Goal: Information Seeking & Learning: Learn about a topic

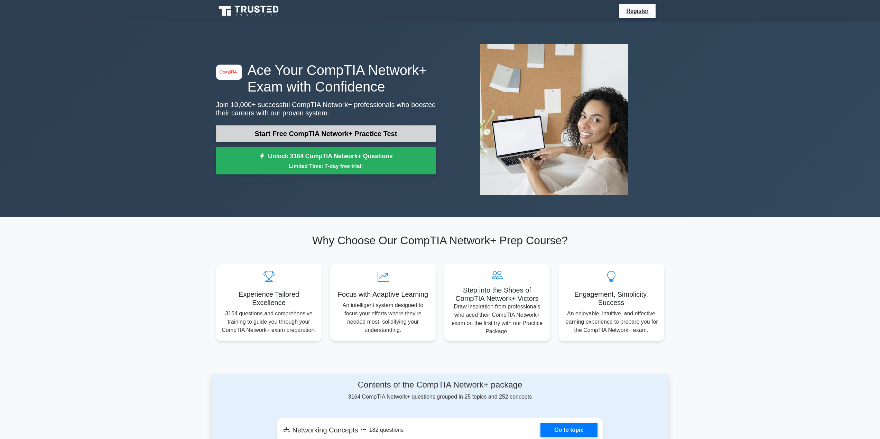
click at [327, 137] on link "Start Free CompTIA Network+ Practice Test" at bounding box center [326, 133] width 220 height 17
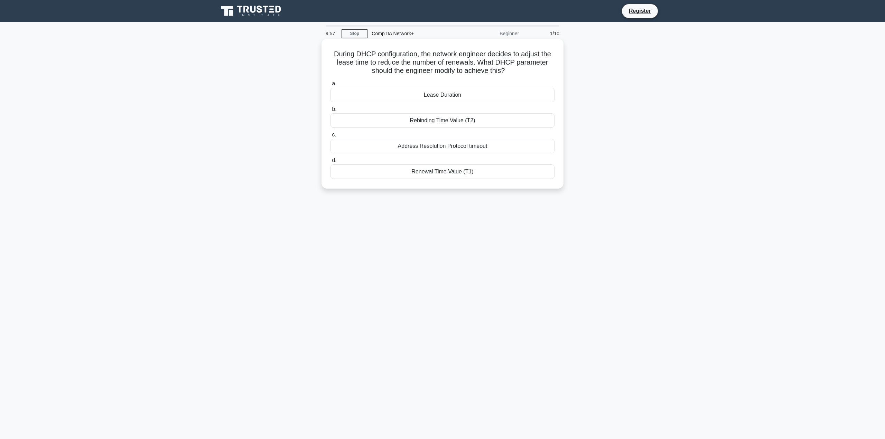
click at [442, 65] on h5 "During DHCP configuration, the network engineer decides to adjust the lease tim…" at bounding box center [442, 63] width 225 height 26
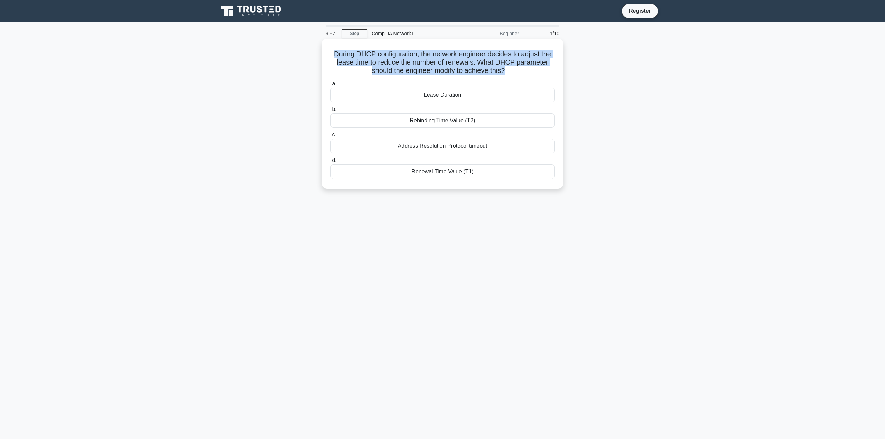
click at [442, 65] on h5 "During DHCP configuration, the network engineer decides to adjust the lease tim…" at bounding box center [442, 63] width 225 height 26
click at [437, 63] on h5 "During DHCP configuration, the network engineer decides to adjust the lease tim…" at bounding box center [442, 63] width 225 height 26
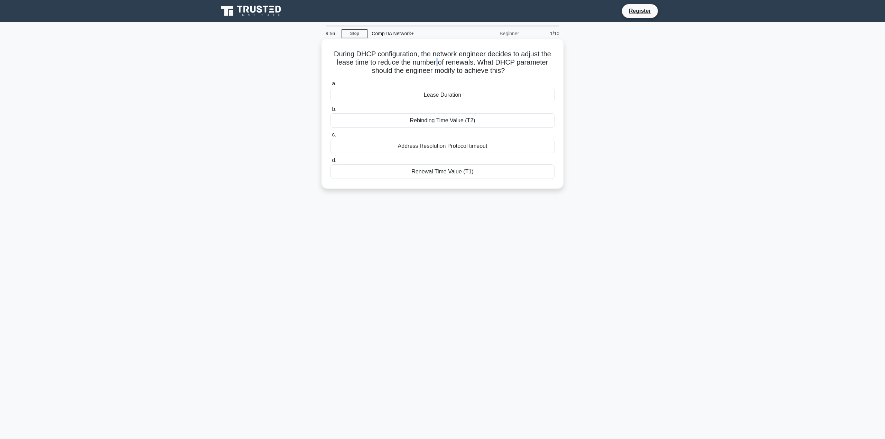
click at [437, 63] on h5 "During DHCP configuration, the network engineer decides to adjust the lease tim…" at bounding box center [442, 63] width 225 height 26
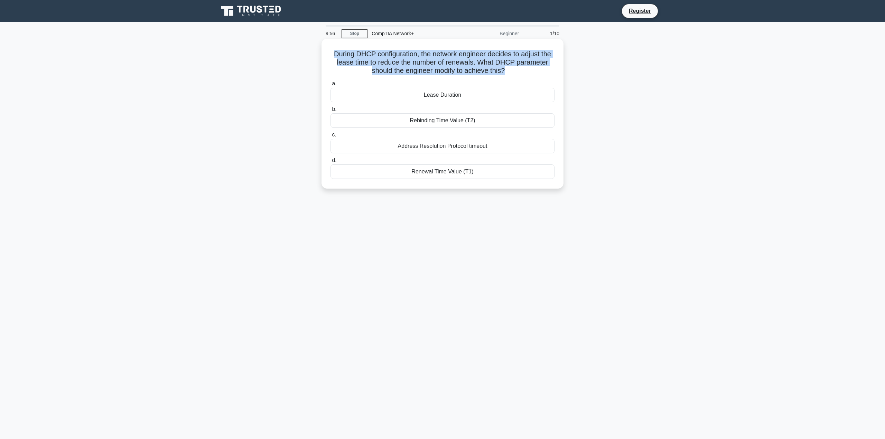
click at [437, 63] on h5 "During DHCP configuration, the network engineer decides to adjust the lease tim…" at bounding box center [442, 63] width 225 height 26
click at [465, 62] on h5 "During DHCP configuration, the network engineer decides to adjust the lease tim…" at bounding box center [442, 63] width 225 height 26
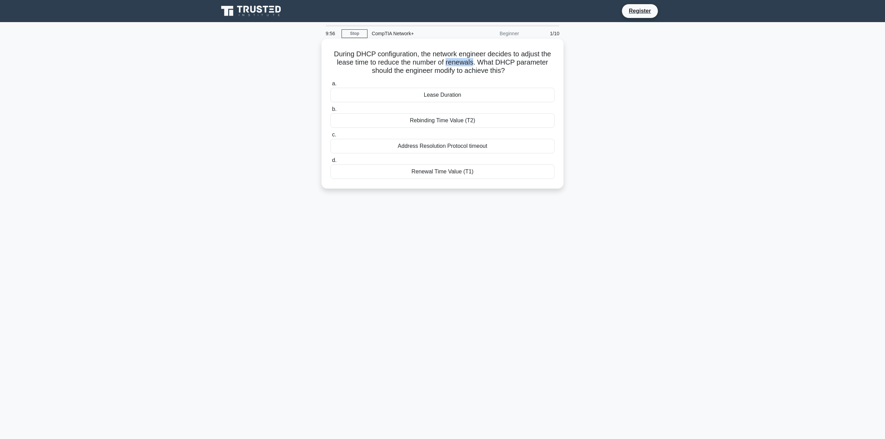
click at [465, 62] on h5 "During DHCP configuration, the network engineer decides to adjust the lease tim…" at bounding box center [442, 63] width 225 height 26
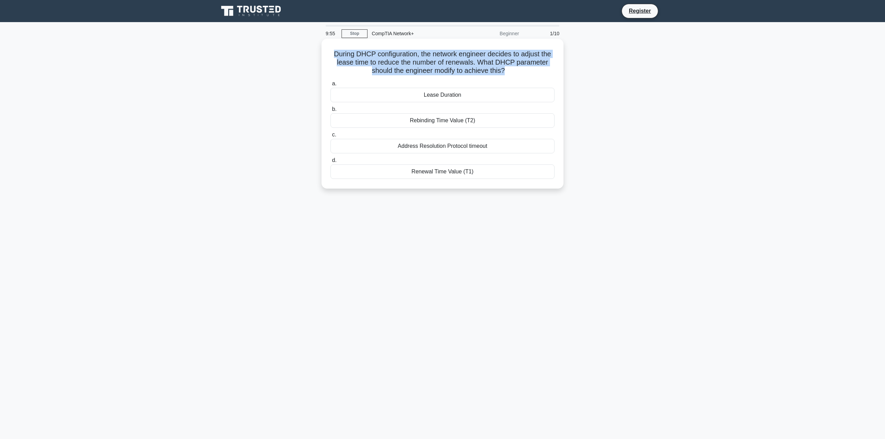
click at [465, 62] on h5 "During DHCP configuration, the network engineer decides to adjust the lease tim…" at bounding box center [442, 63] width 225 height 26
click at [502, 62] on h5 "During DHCP configuration, the network engineer decides to adjust the lease tim…" at bounding box center [442, 63] width 225 height 26
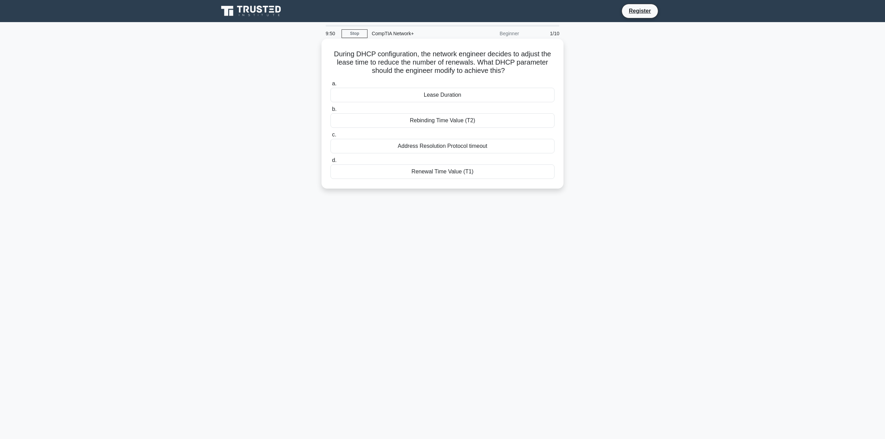
click at [454, 95] on div "Lease Duration" at bounding box center [442, 95] width 224 height 15
click at [330, 86] on input "a. Lease Duration" at bounding box center [330, 84] width 0 height 4
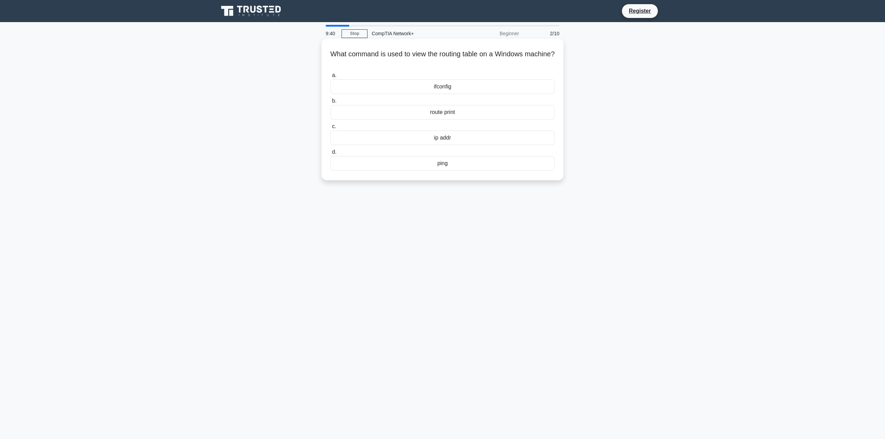
click at [453, 112] on div "route print" at bounding box center [442, 112] width 224 height 15
click at [330, 103] on input "b. route print" at bounding box center [330, 101] width 0 height 4
click at [454, 176] on div "EMI" at bounding box center [442, 172] width 224 height 15
click at [330, 163] on input "d. EMI" at bounding box center [330, 160] width 0 height 4
click at [452, 166] on div "Remote Management" at bounding box center [442, 163] width 224 height 15
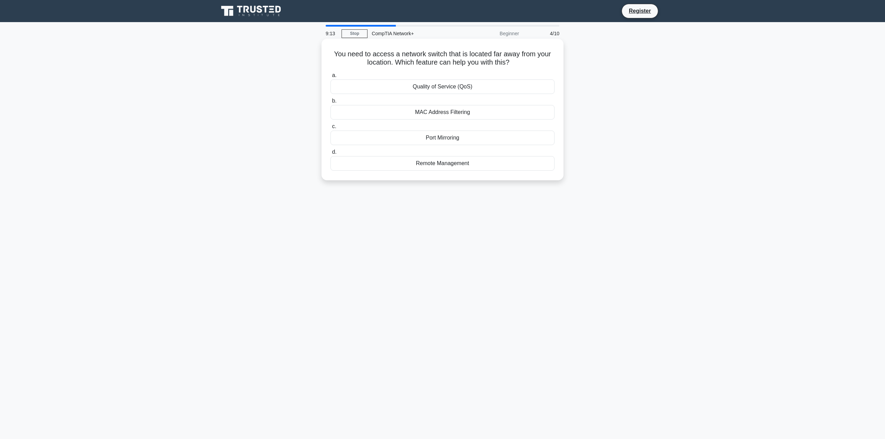
click at [330, 155] on input "d. Remote Management" at bounding box center [330, 152] width 0 height 4
click at [448, 114] on div "Operating system virtualization" at bounding box center [442, 112] width 224 height 15
click at [330, 103] on input "b. Operating system virtualization" at bounding box center [330, 101] width 0 height 4
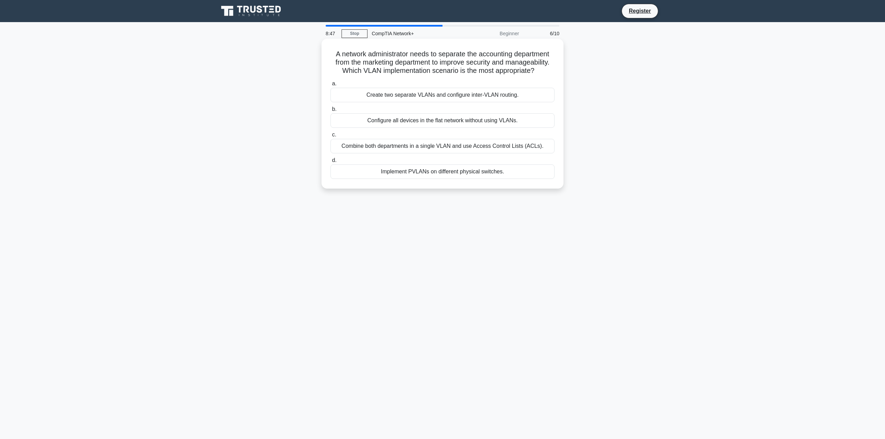
click at [449, 96] on div "Create two separate VLANs and configure inter-VLAN routing." at bounding box center [442, 95] width 224 height 15
click at [330, 86] on input "a. Create two separate VLANs and configure inter-VLAN routing." at bounding box center [330, 84] width 0 height 4
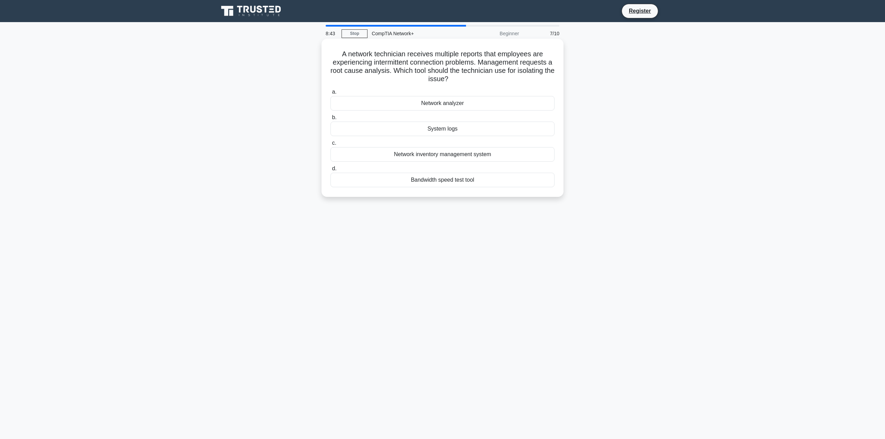
drag, startPoint x: 337, startPoint y: 55, endPoint x: 508, endPoint y: 78, distance: 172.4
click at [508, 78] on h5 "A network technician receives multiple reports that employees are experiencing …" at bounding box center [442, 67] width 225 height 34
click at [505, 79] on h5 "A network technician receives multiple reports that employees are experiencing …" at bounding box center [442, 67] width 225 height 34
drag, startPoint x: 496, startPoint y: 78, endPoint x: 448, endPoint y: 70, distance: 48.1
click at [448, 70] on h5 "A network technician receives multiple reports that employees are experiencing …" at bounding box center [442, 67] width 225 height 34
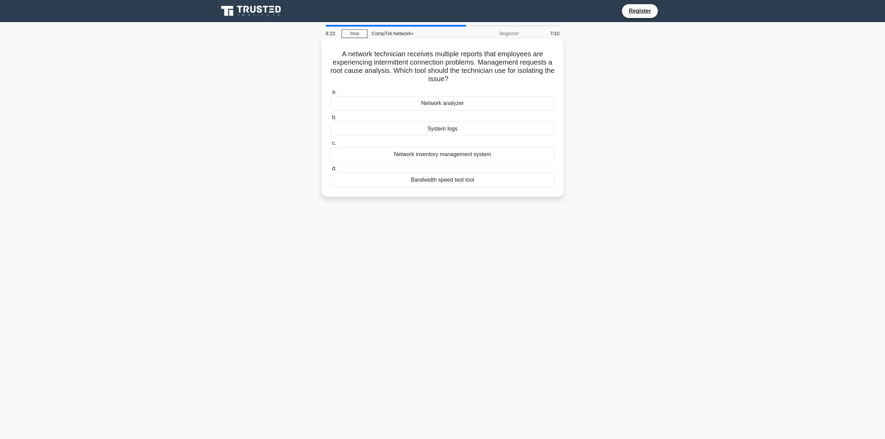
click at [471, 133] on div "System logs" at bounding box center [442, 129] width 224 height 15
click at [330, 120] on input "b. System logs" at bounding box center [330, 117] width 0 height 4
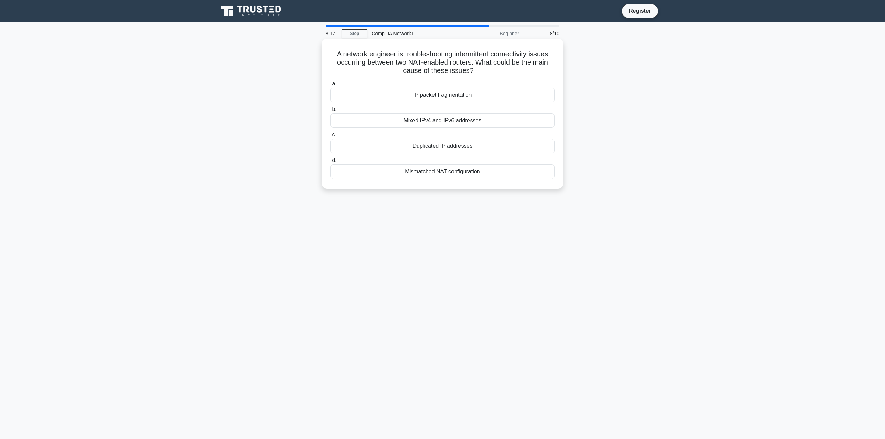
drag, startPoint x: 354, startPoint y: 54, endPoint x: 542, endPoint y: 69, distance: 188.7
click at [542, 69] on h5 "A network engineer is troubleshooting intermittent connectivity issues occurrin…" at bounding box center [442, 63] width 225 height 26
click at [537, 69] on h5 "A network engineer is troubleshooting intermittent connectivity issues occurrin…" at bounding box center [442, 63] width 225 height 26
click at [468, 56] on h5 "A network engineer is troubleshooting intermittent connectivity issues occurrin…" at bounding box center [442, 63] width 225 height 26
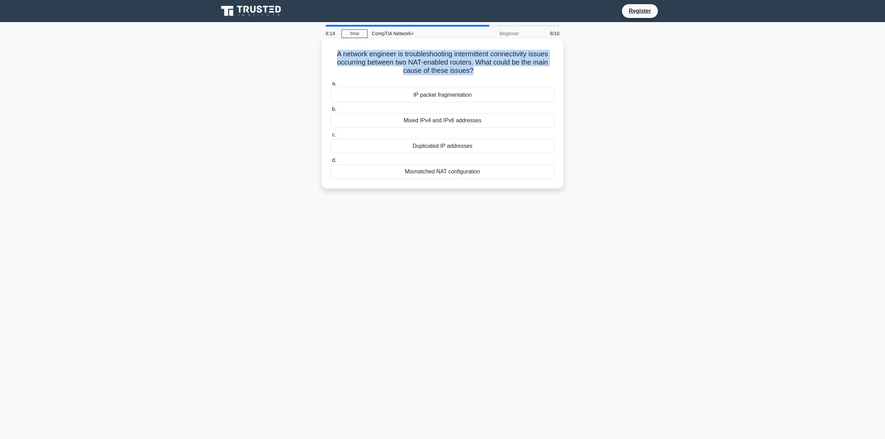
drag, startPoint x: 468, startPoint y: 56, endPoint x: 474, endPoint y: 70, distance: 15.2
click at [474, 70] on h5 "A network engineer is troubleshooting intermittent connectivity issues occurrin…" at bounding box center [442, 63] width 225 height 26
click at [474, 70] on icon ".spinner_0XTQ{transform-origin:center;animation:spinner_y6GP .75s linear infini…" at bounding box center [478, 71] width 8 height 8
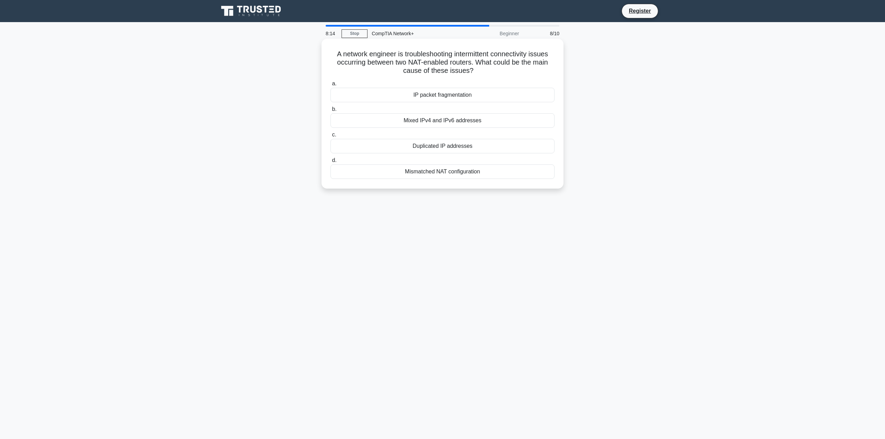
click at [475, 71] on icon ".spinner_0XTQ{transform-origin:center;animation:spinner_y6GP .75s linear infini…" at bounding box center [478, 71] width 8 height 8
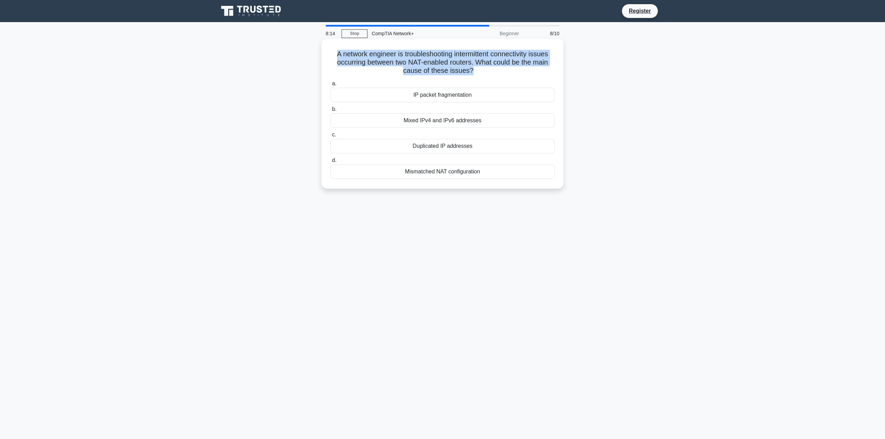
click at [475, 71] on icon ".spinner_0XTQ{transform-origin:center;animation:spinner_y6GP .75s linear infini…" at bounding box center [478, 71] width 8 height 8
click at [497, 72] on h5 "A network engineer is troubleshooting intermittent connectivity issues occurrin…" at bounding box center [442, 63] width 225 height 26
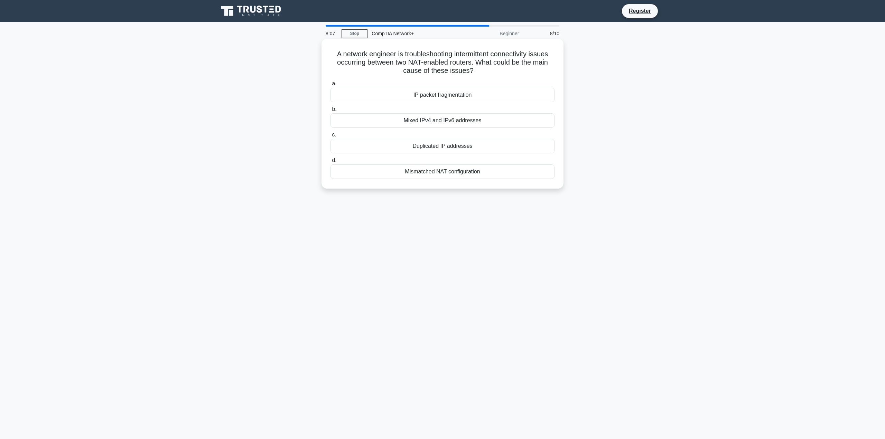
click at [449, 173] on div "Mismatched NAT configuration" at bounding box center [442, 172] width 224 height 15
click at [330, 163] on input "d. Mismatched NAT configuration" at bounding box center [330, 160] width 0 height 4
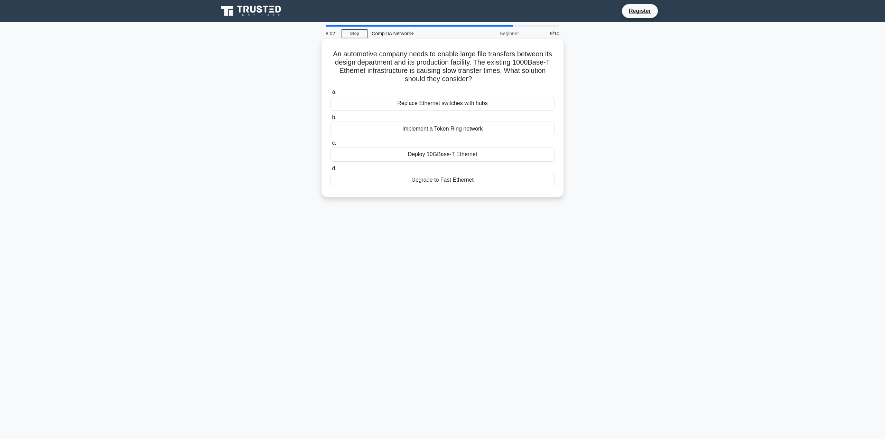
drag, startPoint x: 340, startPoint y: 54, endPoint x: 526, endPoint y: 78, distance: 188.0
click at [526, 78] on h5 "An automotive company needs to enable large file transfers between its design d…" at bounding box center [442, 67] width 225 height 34
click at [465, 154] on div "Deploy 10GBase-T Ethernet" at bounding box center [442, 154] width 224 height 15
click at [330, 146] on input "c. Deploy 10GBase-T Ethernet" at bounding box center [330, 143] width 0 height 4
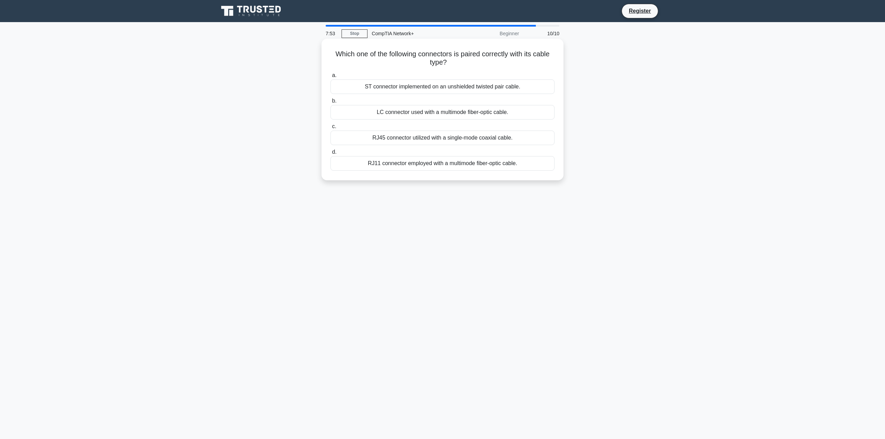
drag, startPoint x: 328, startPoint y: 56, endPoint x: 528, endPoint y: 59, distance: 200.2
click at [528, 59] on div "Which one of the following connectors is paired correctly with its cable type? …" at bounding box center [442, 109] width 236 height 136
click at [528, 59] on h5 "Which one of the following connectors is paired correctly with its cable type? …" at bounding box center [442, 58] width 225 height 17
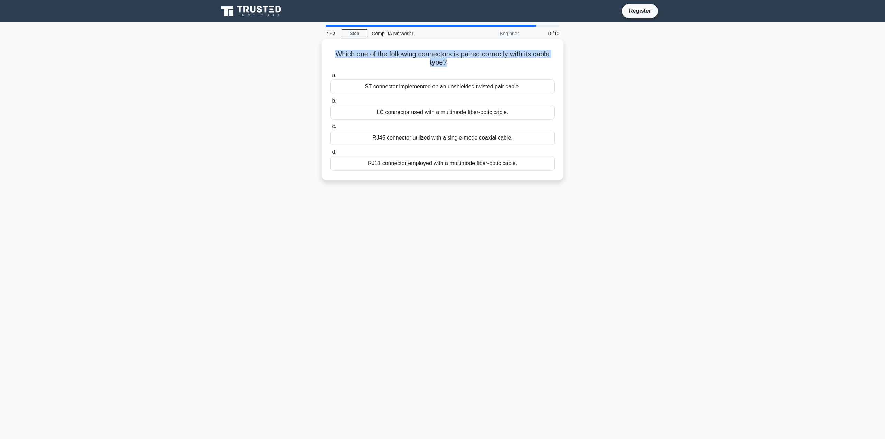
click at [492, 64] on h5 "Which one of the following connectors is paired correctly with its cable type? …" at bounding box center [442, 58] width 225 height 17
click at [433, 114] on div "LC connector used with a multimode fiber-optic cable." at bounding box center [442, 112] width 224 height 15
click at [330, 103] on input "b. LC connector used with a multimode fiber-optic cable." at bounding box center [330, 101] width 0 height 4
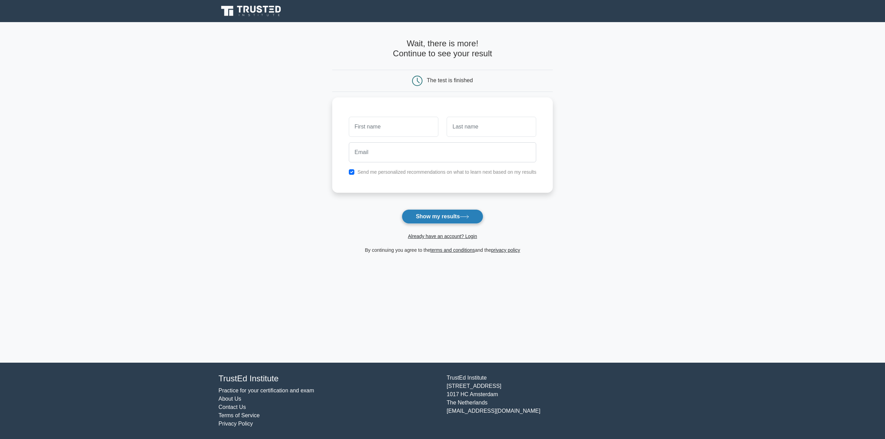
click at [463, 212] on button "Show my results" at bounding box center [443, 216] width 82 height 15
type input "donkey"
type input "kong"
type input "donkey.kong@nintendo.com"
click at [453, 212] on button "Show my results" at bounding box center [443, 216] width 82 height 15
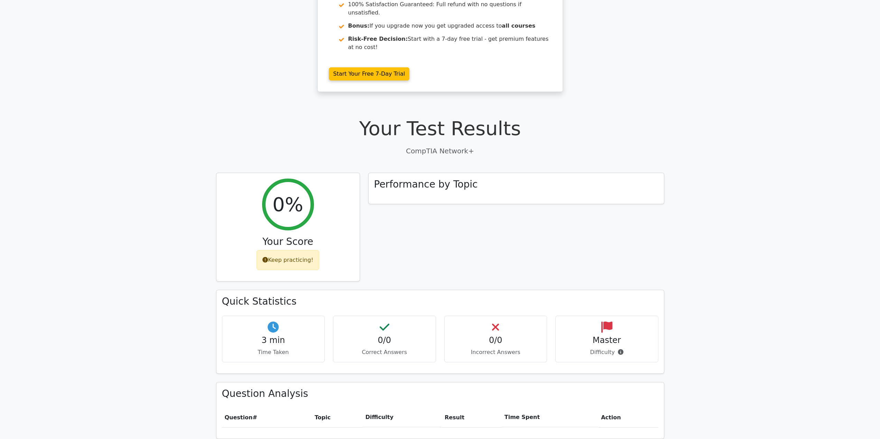
scroll to position [104, 0]
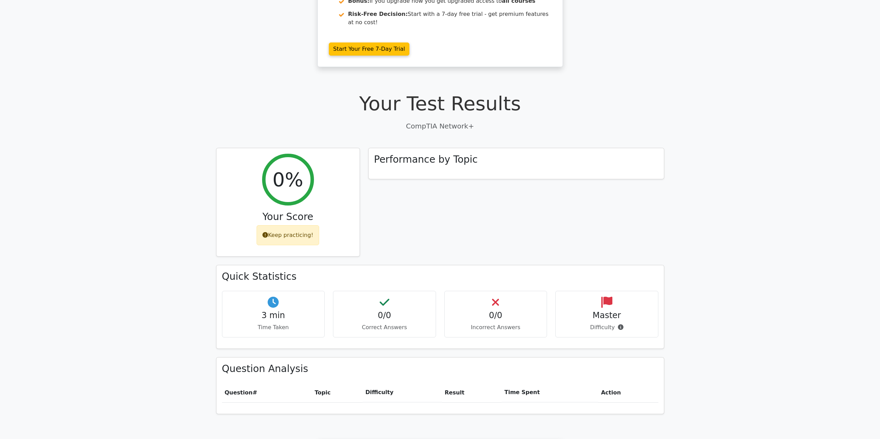
drag, startPoint x: 727, startPoint y: 156, endPoint x: 733, endPoint y: 177, distance: 22.6
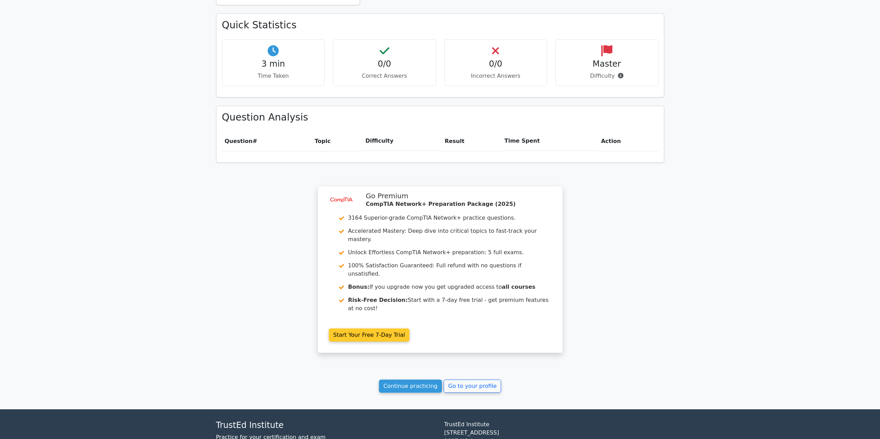
scroll to position [382, 0]
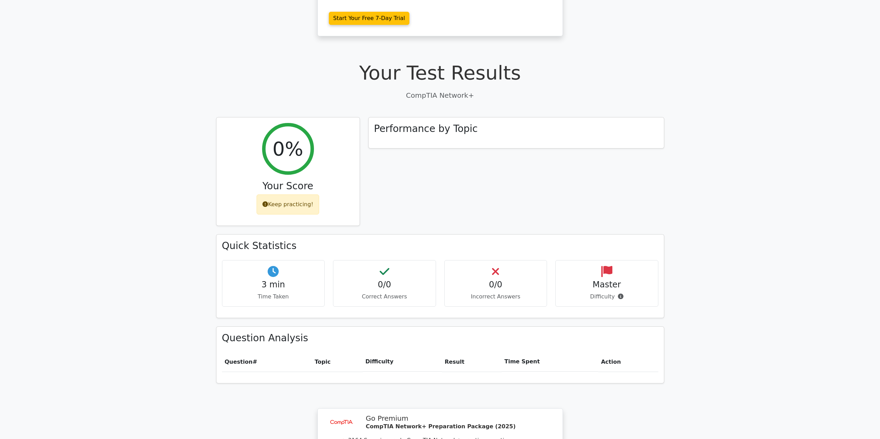
drag, startPoint x: 698, startPoint y: 255, endPoint x: 703, endPoint y: 225, distance: 30.2
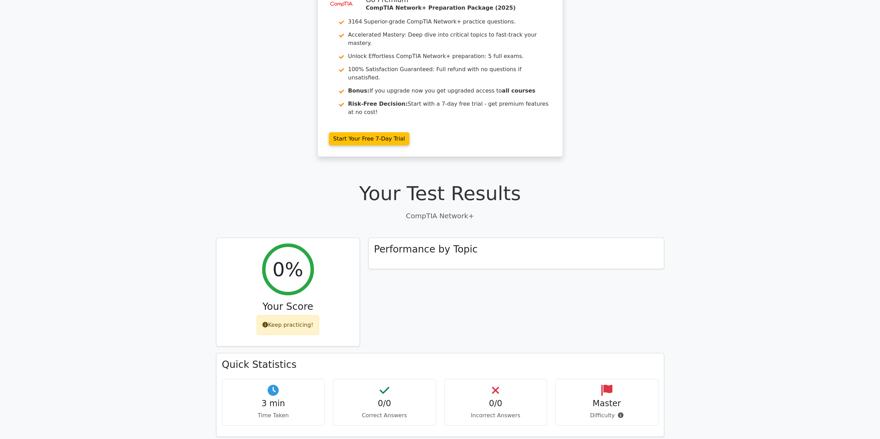
click at [376, 399] on h4 "0/0" at bounding box center [384, 404] width 91 height 10
drag, startPoint x: 514, startPoint y: 380, endPoint x: 526, endPoint y: 379, distance: 12.4
click at [519, 399] on h4 "0/0" at bounding box center [495, 404] width 91 height 10
click at [615, 399] on h4 "Master" at bounding box center [606, 404] width 91 height 10
click at [618, 413] on icon at bounding box center [621, 416] width 6 height 6
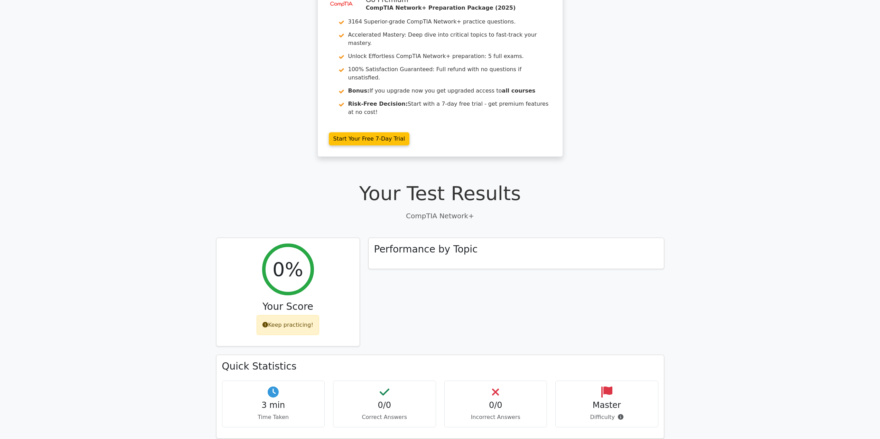
click at [451, 211] on p "CompTIA Network+" at bounding box center [440, 216] width 448 height 10
drag, startPoint x: 424, startPoint y: 236, endPoint x: 351, endPoint y: 243, distance: 72.9
click at [423, 238] on div "Performance by Topic" at bounding box center [516, 253] width 295 height 31
click at [305, 257] on div "0%" at bounding box center [288, 268] width 52 height 52
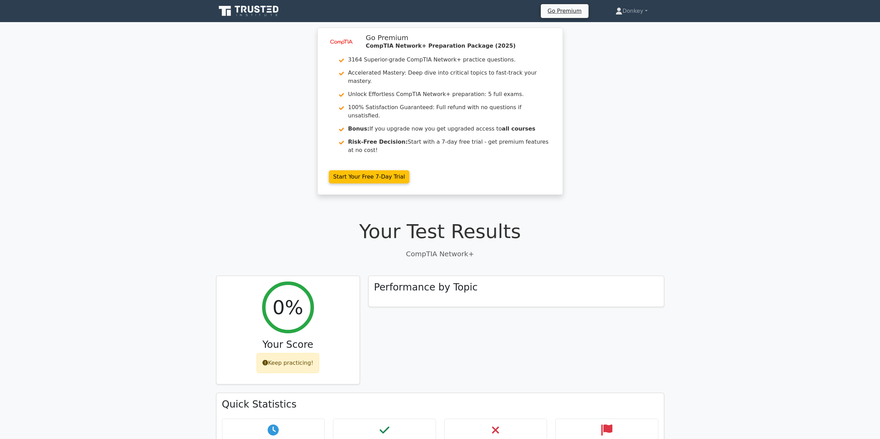
drag, startPoint x: 623, startPoint y: 177, endPoint x: 627, endPoint y: 158, distance: 19.9
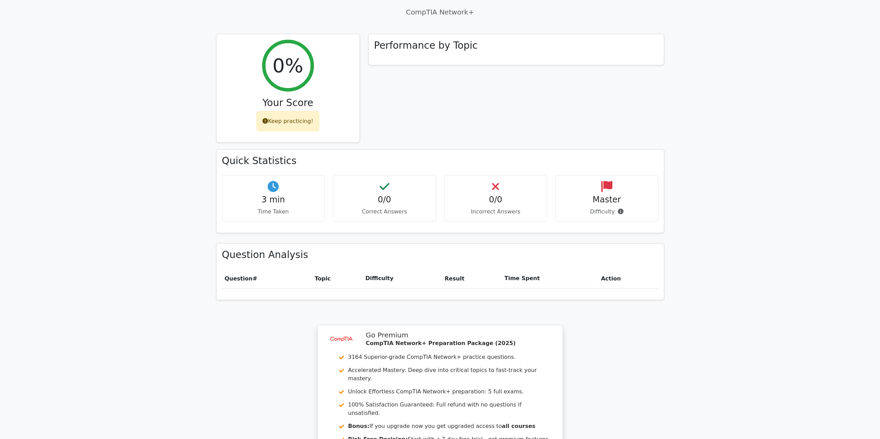
scroll to position [382, 0]
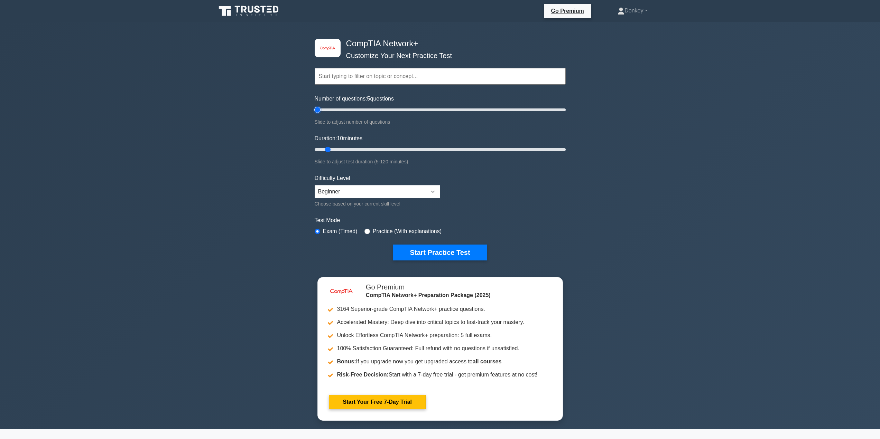
drag, startPoint x: 331, startPoint y: 109, endPoint x: 245, endPoint y: 109, distance: 86.4
type input "5"
click at [315, 106] on input "Number of questions: 5 questions" at bounding box center [440, 110] width 251 height 8
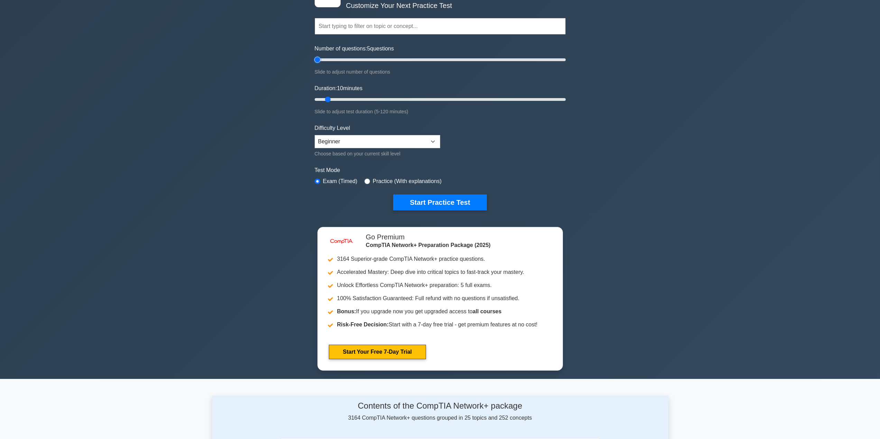
scroll to position [138, 0]
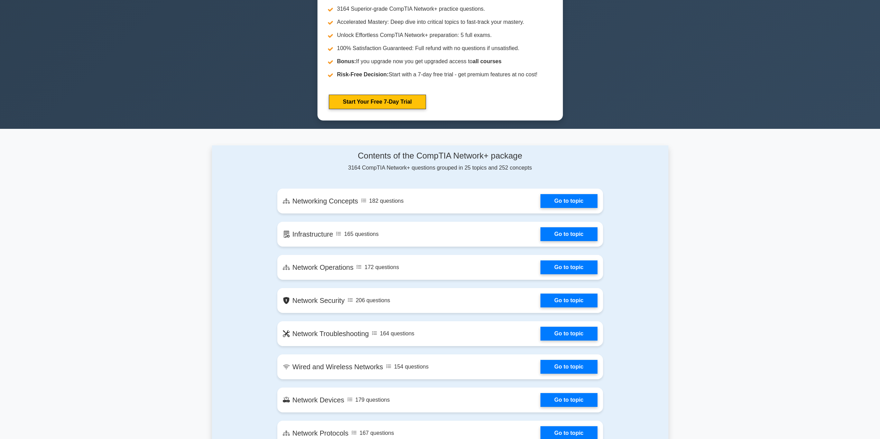
drag, startPoint x: 202, startPoint y: 133, endPoint x: 209, endPoint y: 197, distance: 64.0
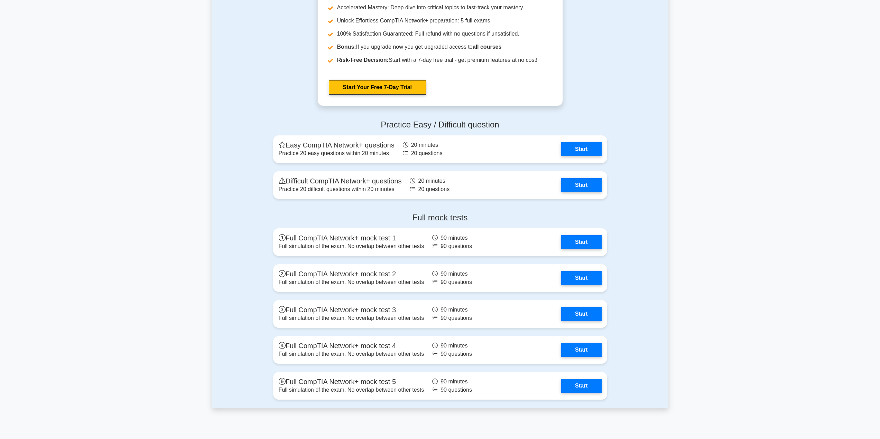
scroll to position [0, 0]
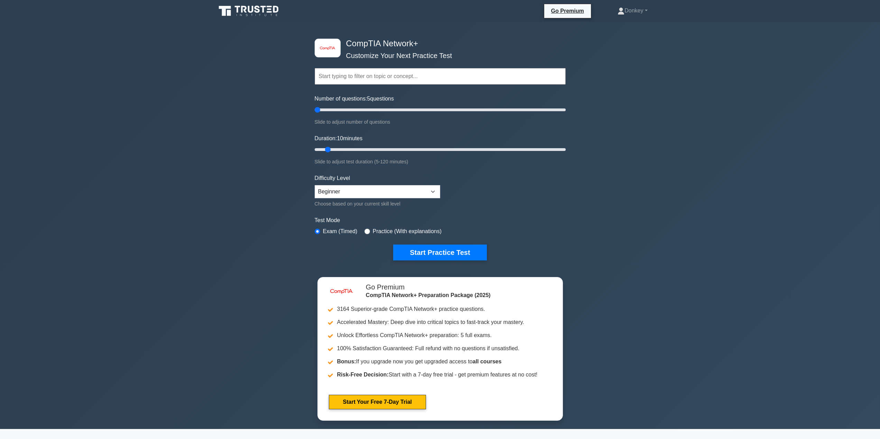
drag, startPoint x: 206, startPoint y: 166, endPoint x: 208, endPoint y: 69, distance: 96.1
